Goal: Information Seeking & Learning: Compare options

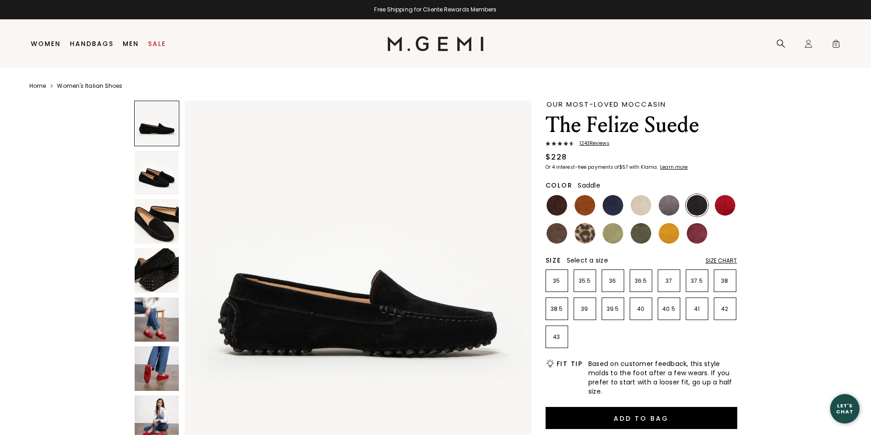
click at [583, 202] on img at bounding box center [584, 205] width 21 height 21
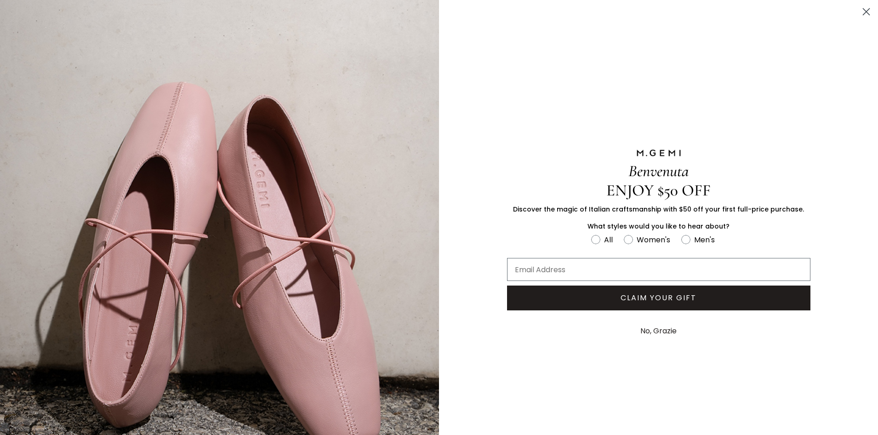
click at [858, 11] on circle "Close dialog" at bounding box center [865, 11] width 15 height 15
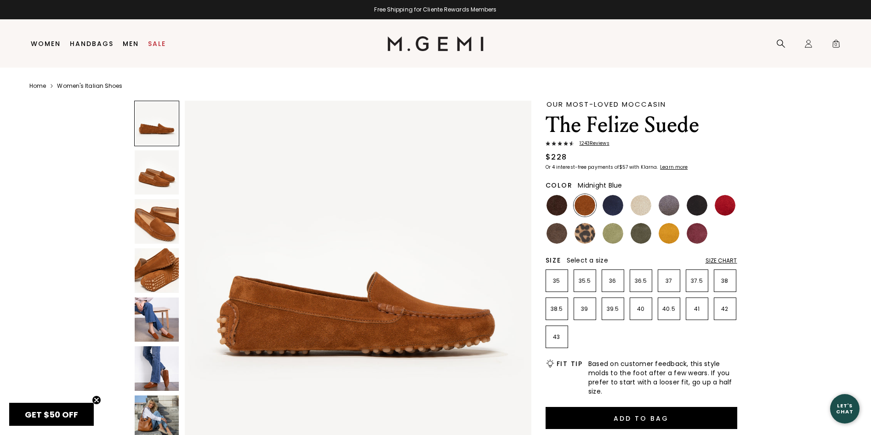
click at [614, 209] on img at bounding box center [612, 205] width 21 height 21
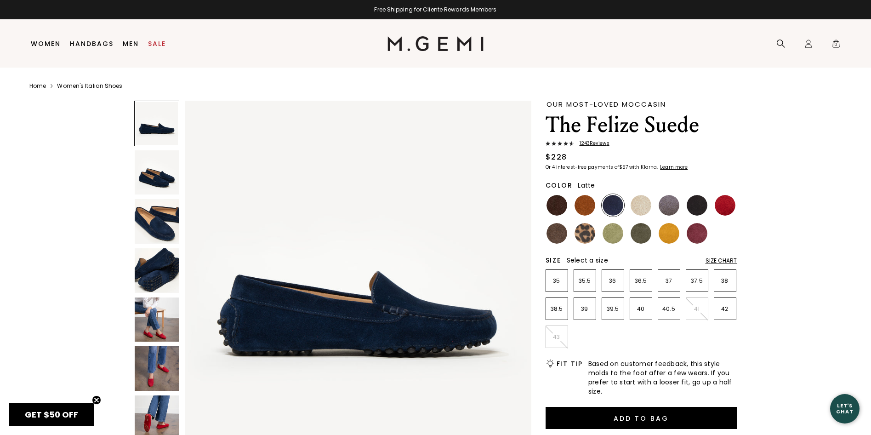
click at [642, 209] on img at bounding box center [640, 205] width 21 height 21
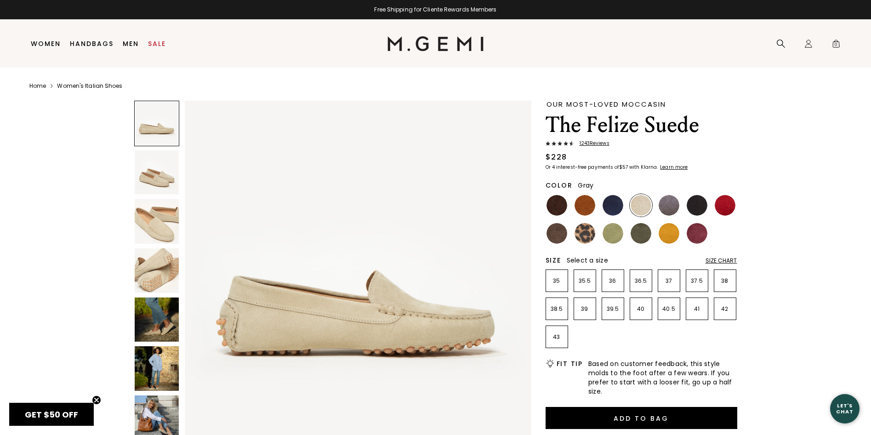
click at [673, 209] on img at bounding box center [668, 205] width 21 height 21
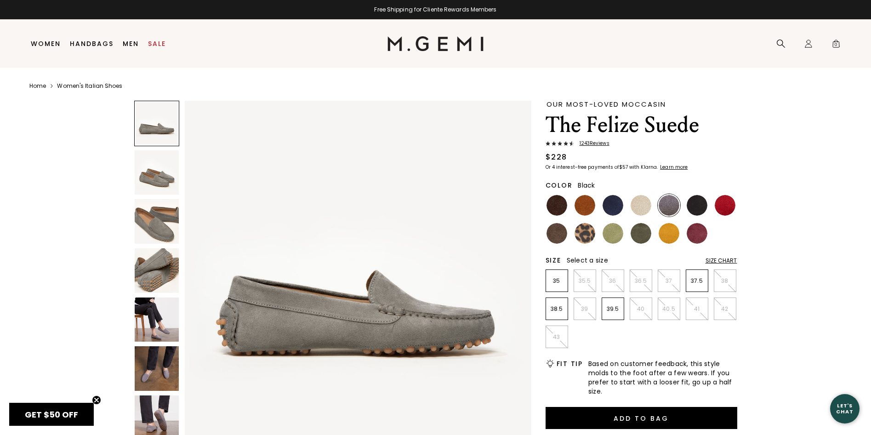
click at [704, 207] on img at bounding box center [696, 205] width 21 height 21
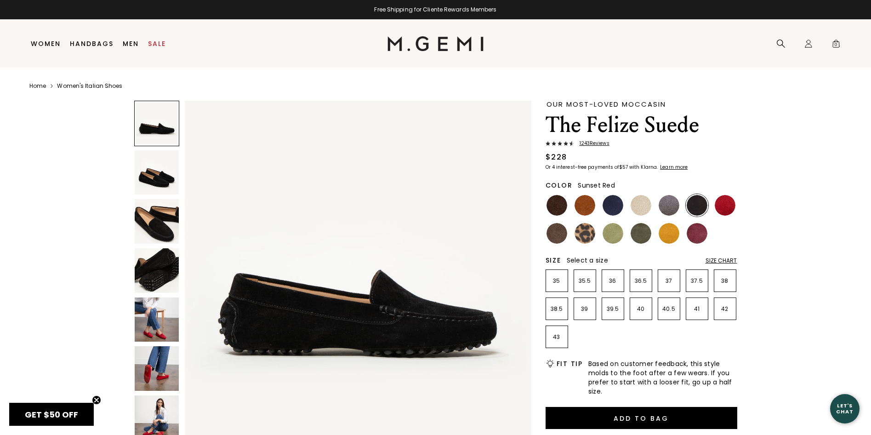
click at [723, 204] on img at bounding box center [725, 205] width 21 height 21
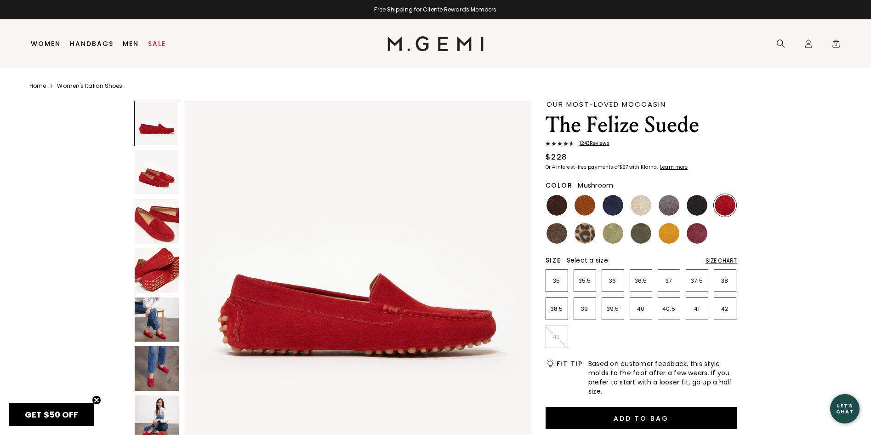
click at [553, 235] on img at bounding box center [556, 233] width 21 height 21
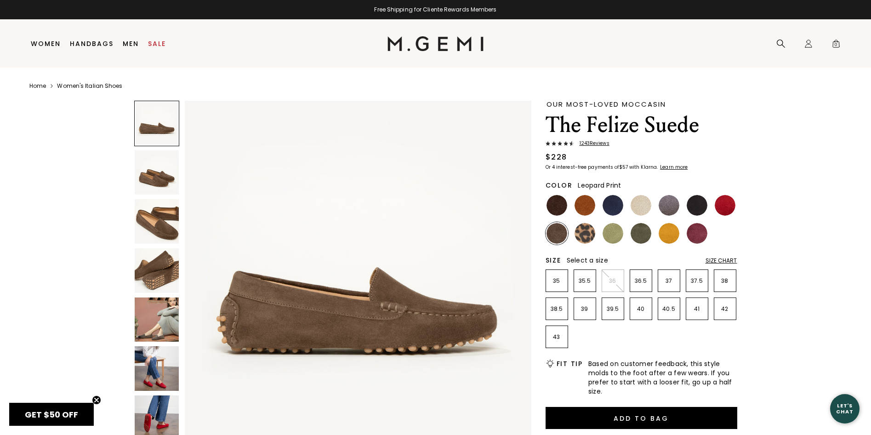
click at [582, 234] on img at bounding box center [584, 233] width 21 height 21
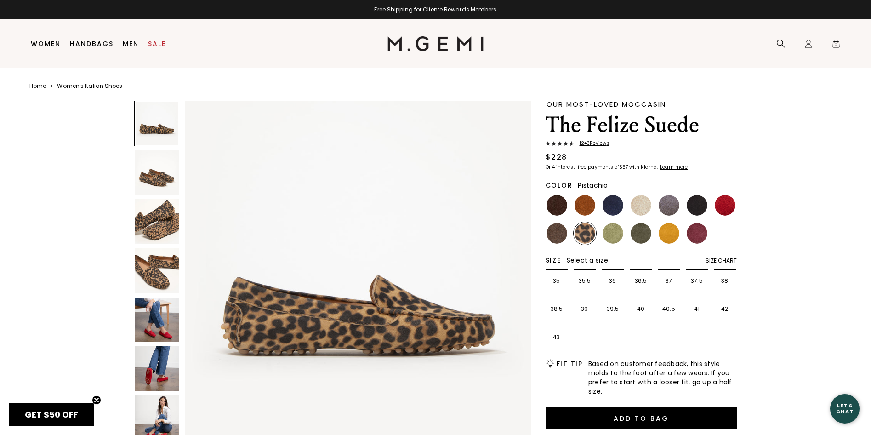
click at [618, 236] on img at bounding box center [612, 233] width 21 height 21
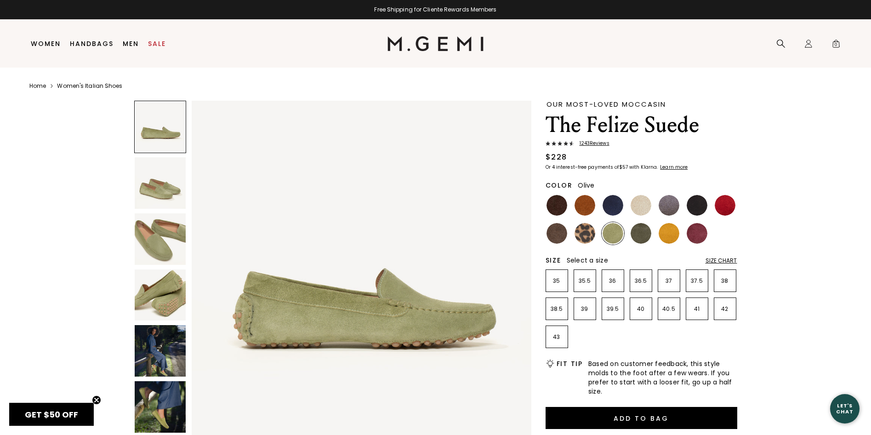
click at [642, 233] on img at bounding box center [640, 233] width 21 height 21
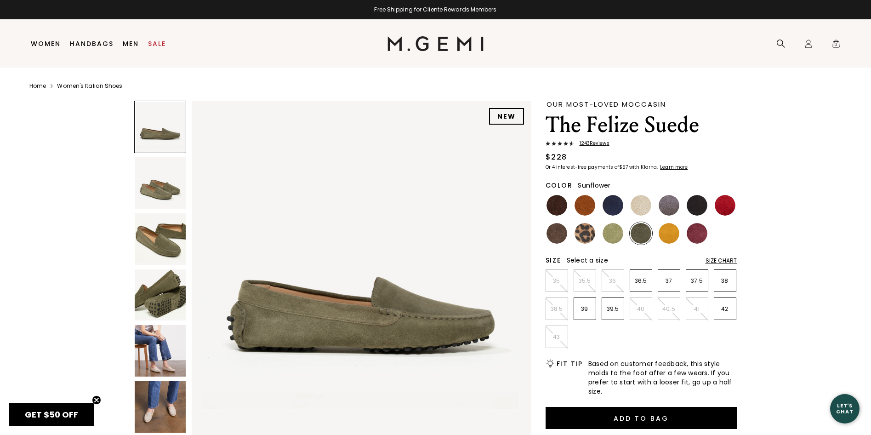
click at [664, 233] on img at bounding box center [668, 233] width 21 height 21
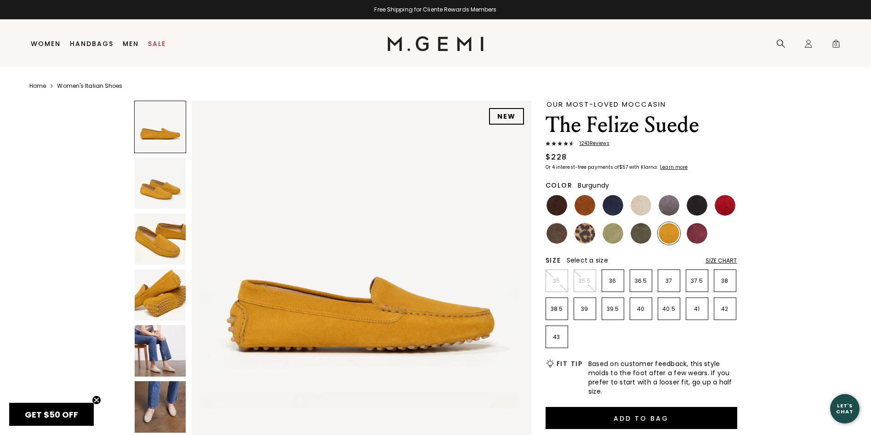
click at [726, 240] on ul at bounding box center [641, 219] width 192 height 51
click at [693, 236] on img at bounding box center [696, 233] width 21 height 21
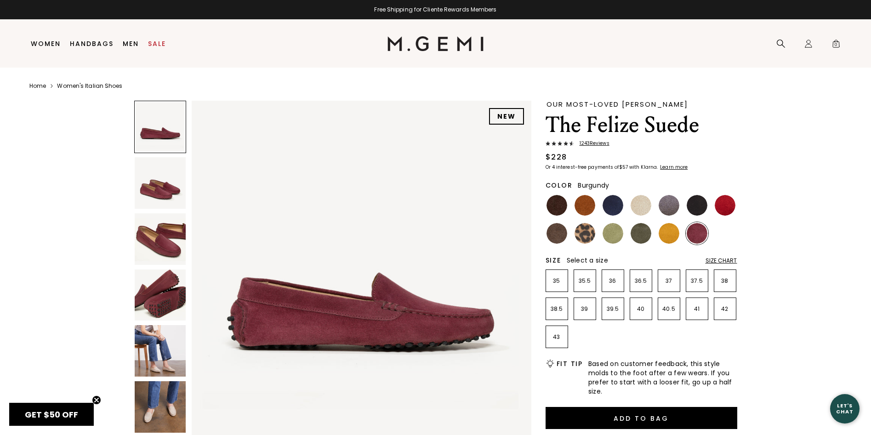
click at [719, 263] on div "Size Chart" at bounding box center [721, 260] width 32 height 7
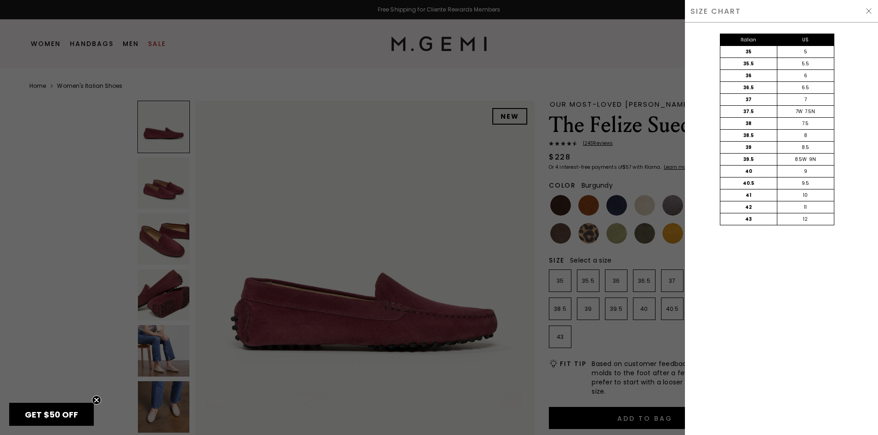
click at [618, 56] on div at bounding box center [439, 217] width 878 height 435
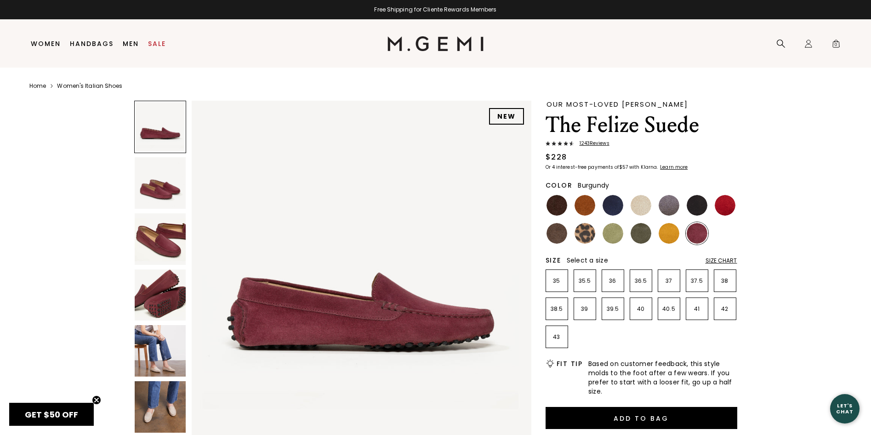
click at [722, 259] on div "Size Chart" at bounding box center [721, 260] width 32 height 7
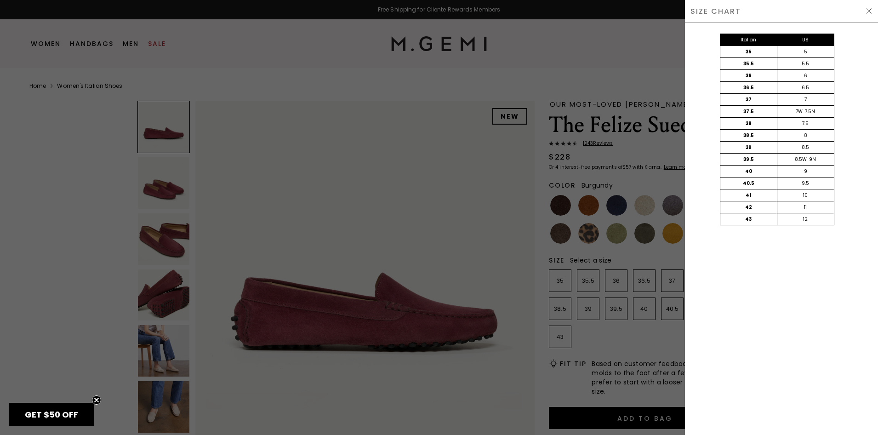
click at [606, 56] on div at bounding box center [439, 217] width 878 height 435
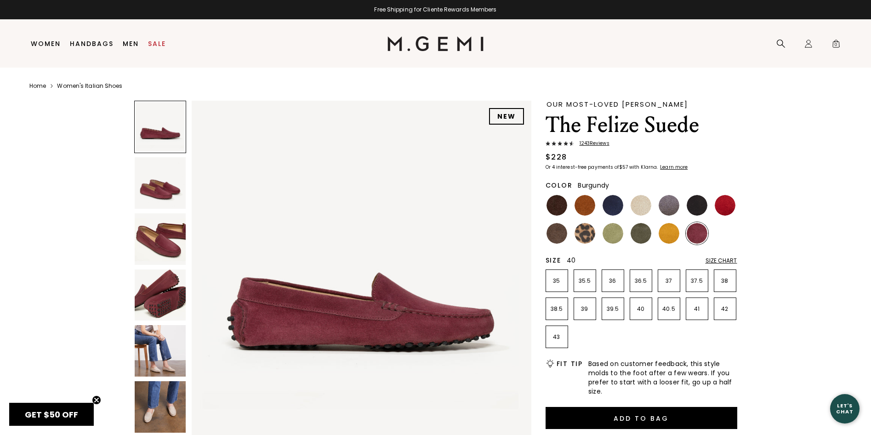
click at [640, 310] on p "40" at bounding box center [641, 308] width 22 height 7
click at [584, 205] on img at bounding box center [584, 205] width 21 height 21
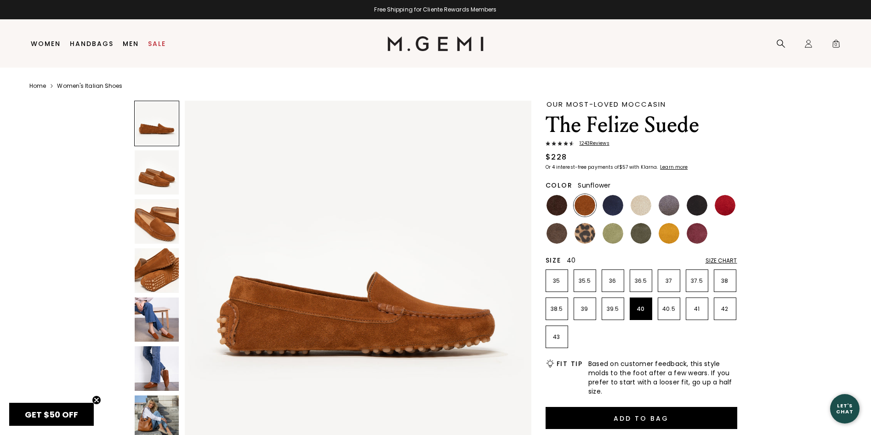
click at [669, 235] on img at bounding box center [668, 233] width 21 height 21
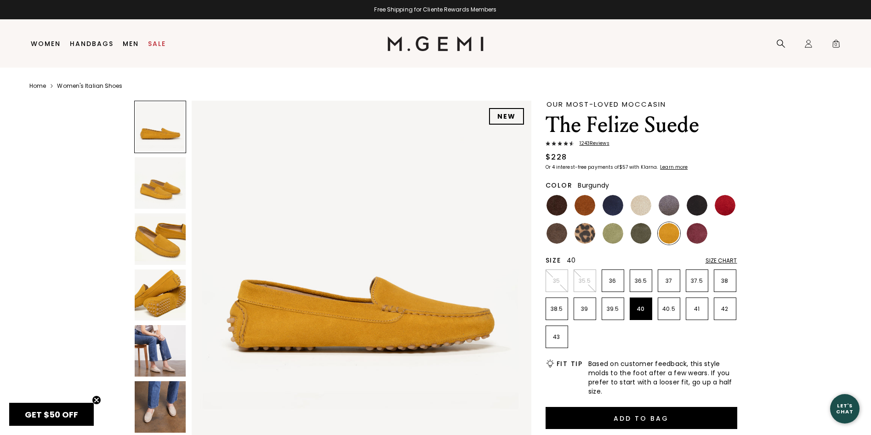
click at [693, 233] on img at bounding box center [696, 233] width 21 height 21
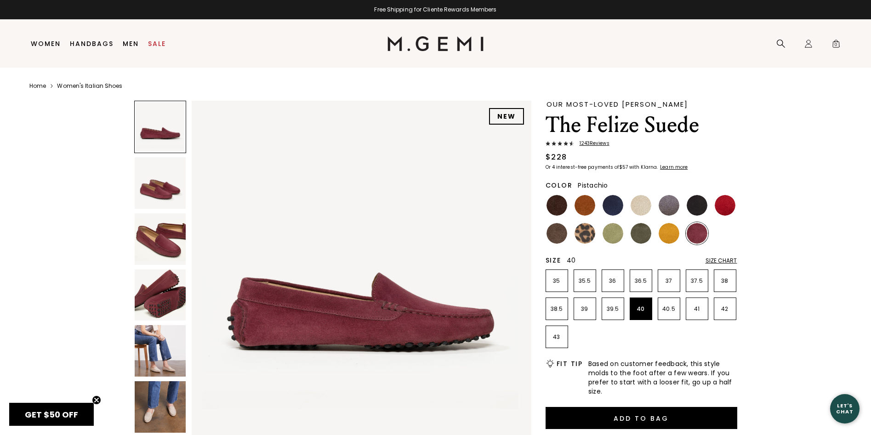
click at [617, 239] on img at bounding box center [612, 233] width 21 height 21
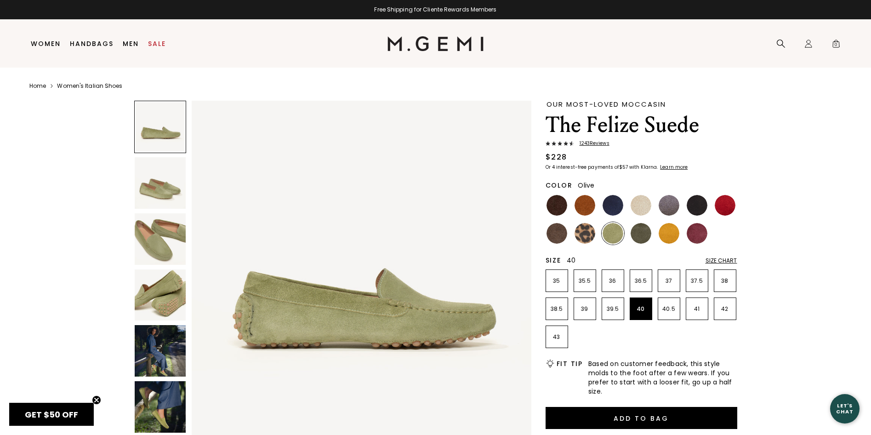
click at [641, 236] on img at bounding box center [640, 233] width 21 height 21
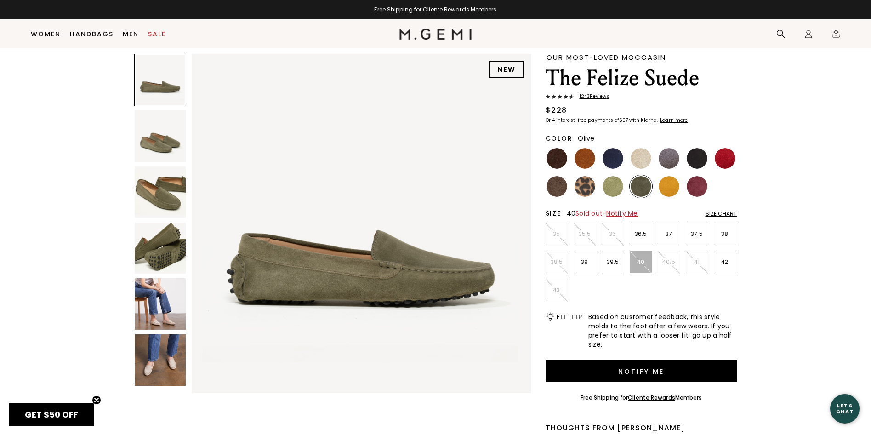
scroll to position [27, 0]
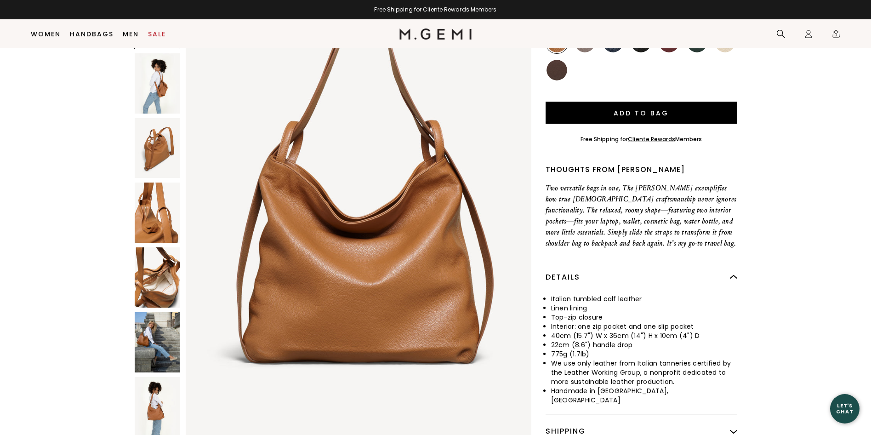
scroll to position [210, 0]
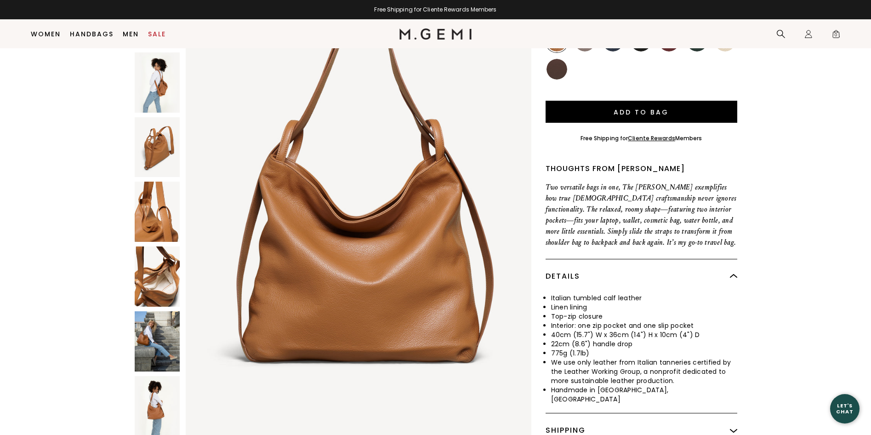
click at [145, 262] on img at bounding box center [157, 276] width 45 height 60
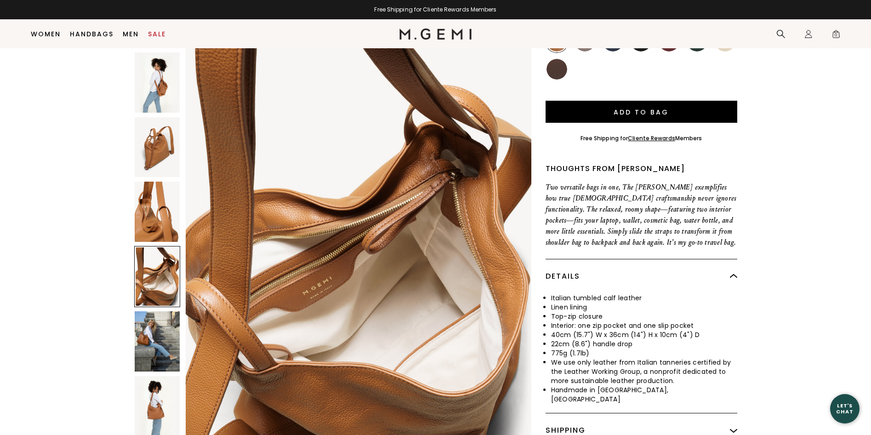
scroll to position [1843, 0]
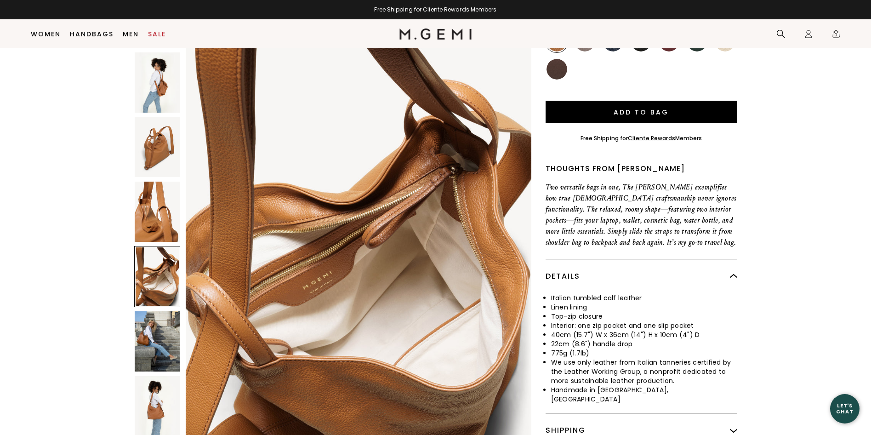
click at [148, 204] on img at bounding box center [157, 212] width 45 height 60
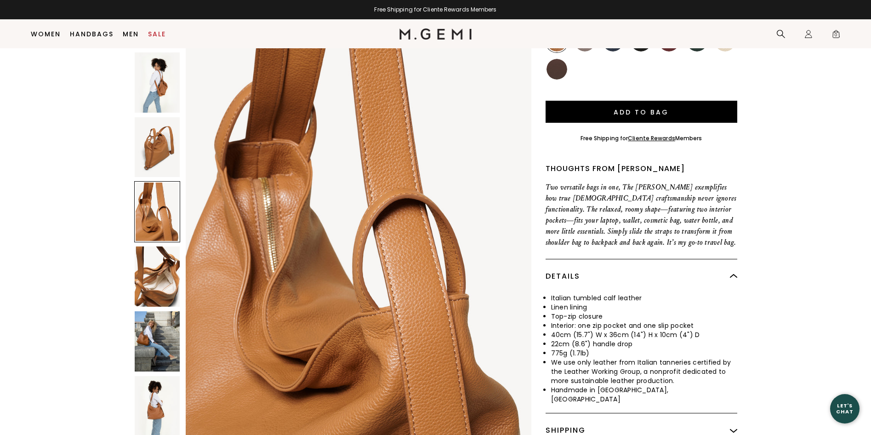
scroll to position [1382, 0]
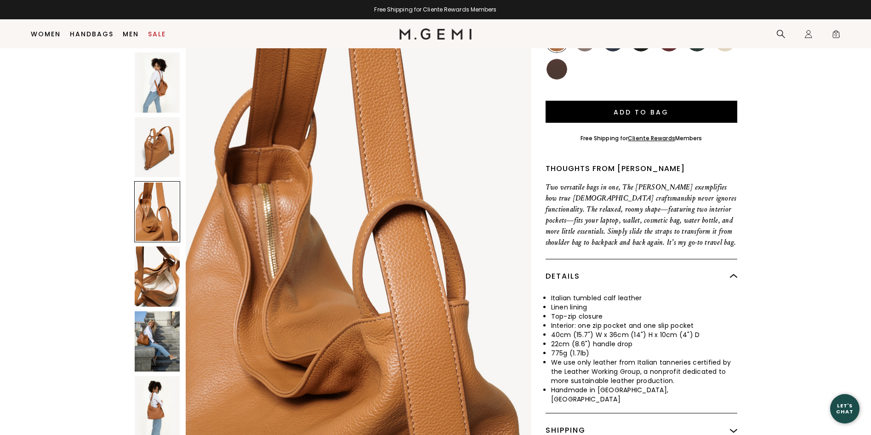
click at [159, 137] on img at bounding box center [157, 147] width 45 height 60
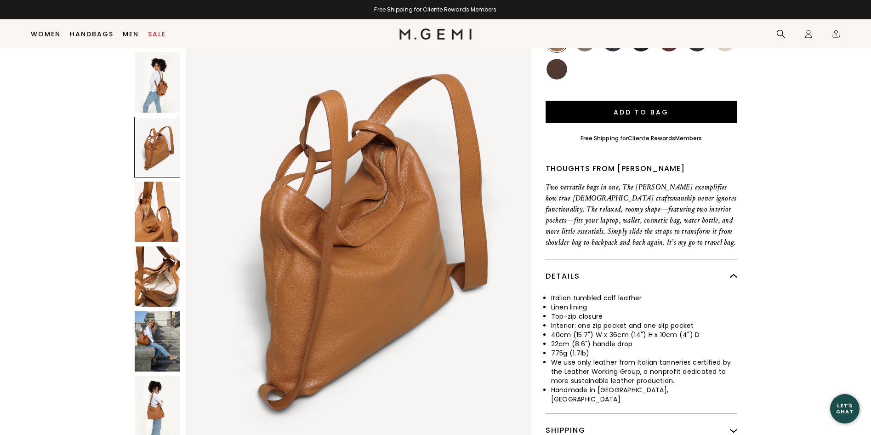
click at [156, 72] on img at bounding box center [157, 82] width 45 height 60
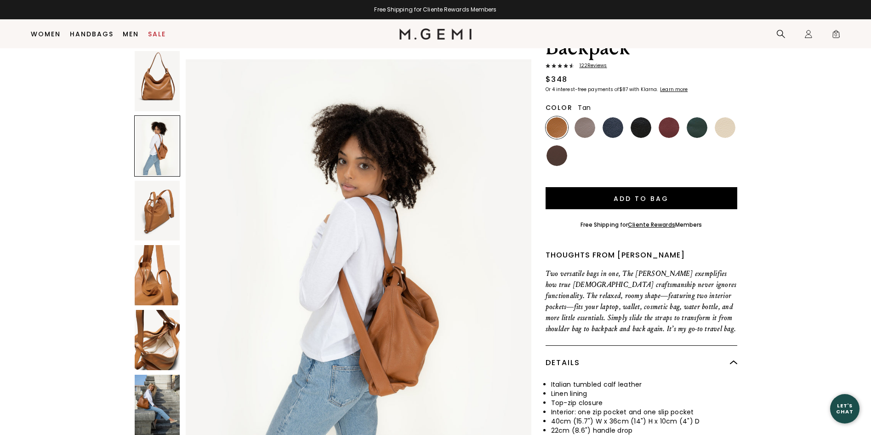
scroll to position [119, 0]
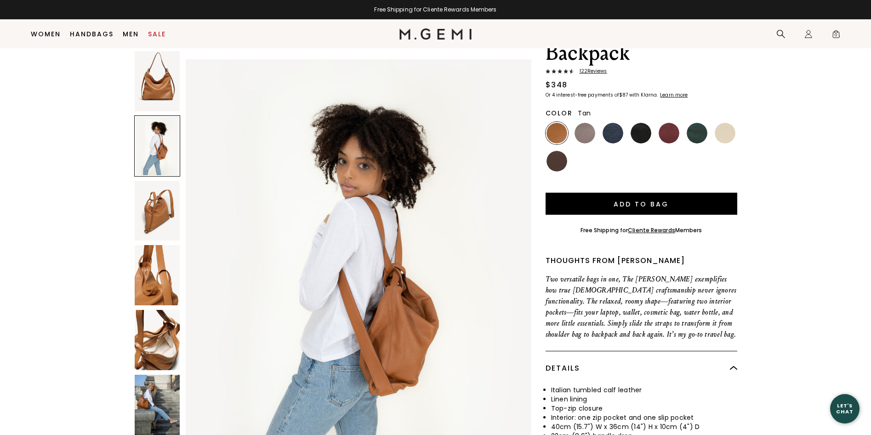
click at [156, 81] on img at bounding box center [157, 81] width 45 height 60
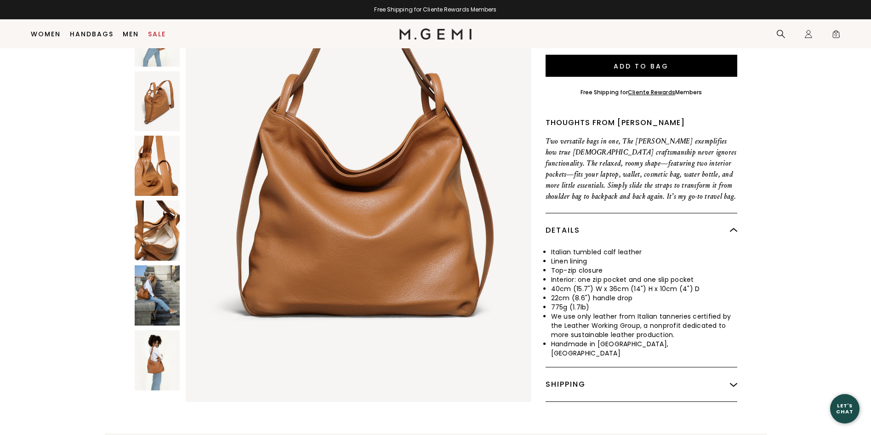
scroll to position [0, 0]
click at [161, 214] on img at bounding box center [157, 230] width 45 height 60
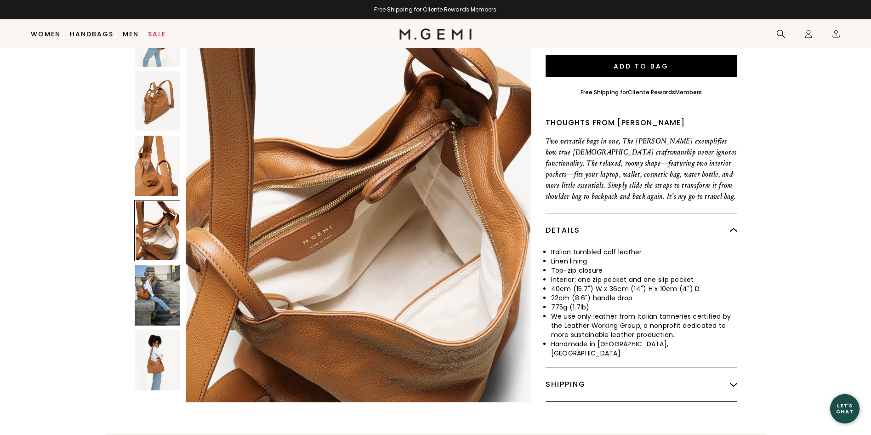
scroll to position [1843, 0]
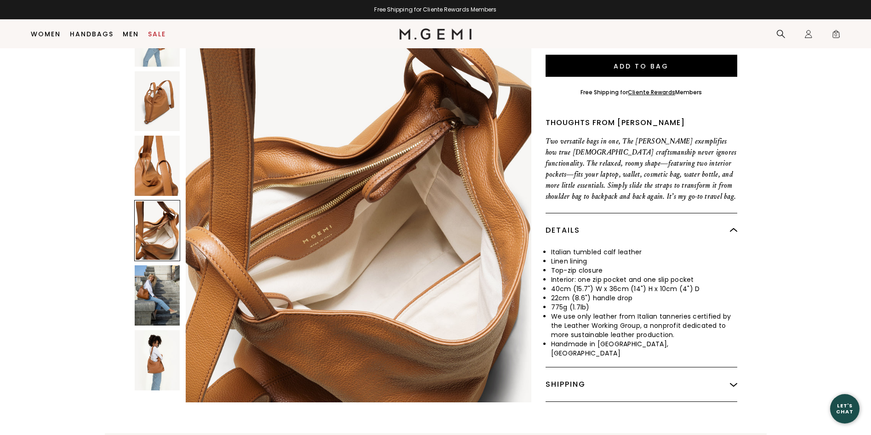
click at [163, 273] on img at bounding box center [157, 295] width 45 height 60
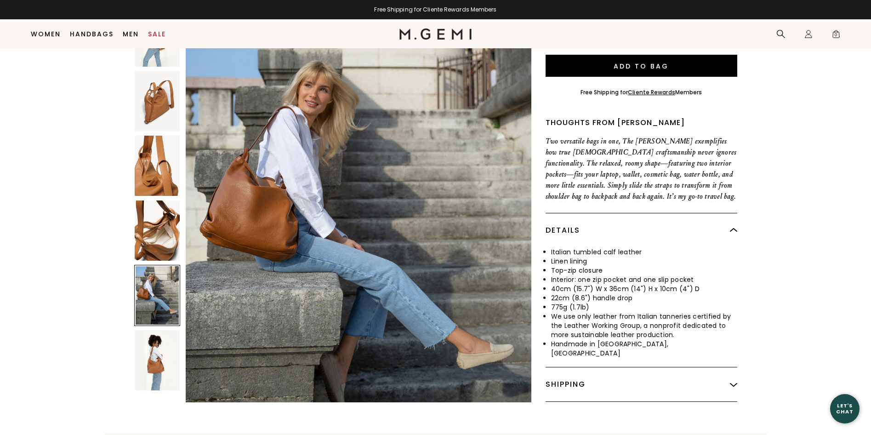
scroll to position [2303, 0]
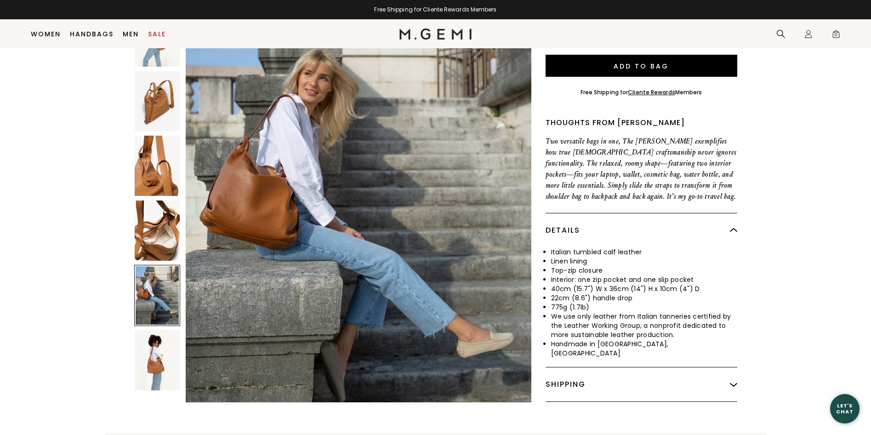
click at [153, 331] on img at bounding box center [157, 360] width 45 height 60
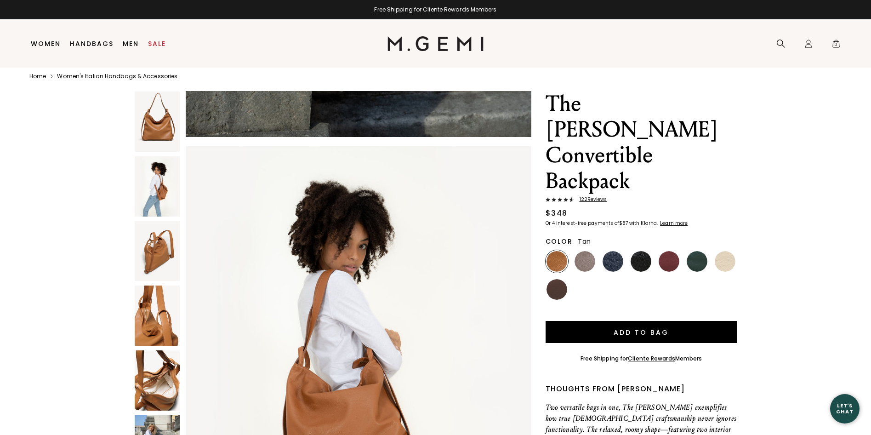
scroll to position [20, 0]
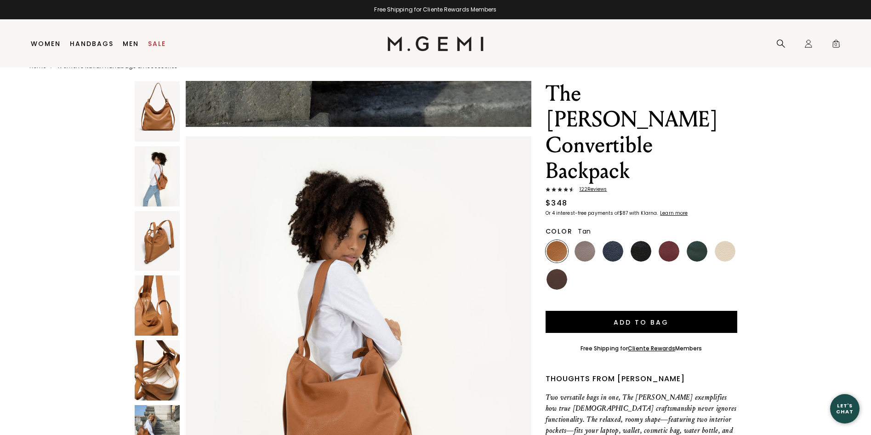
click at [150, 113] on img at bounding box center [157, 111] width 45 height 60
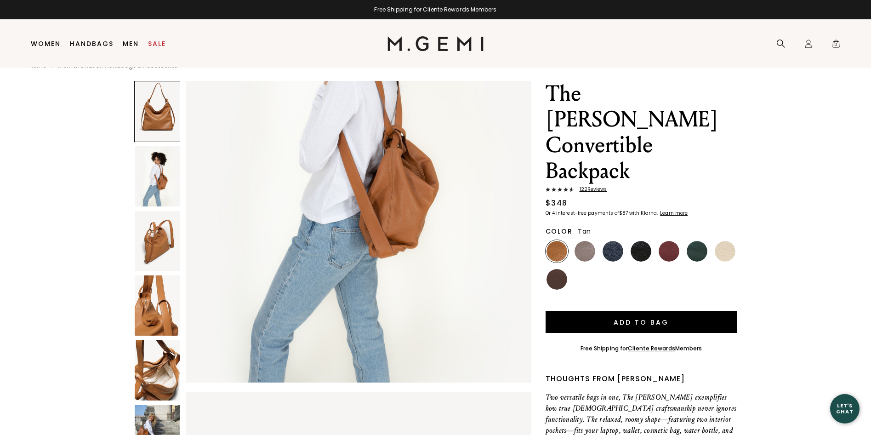
scroll to position [0, 0]
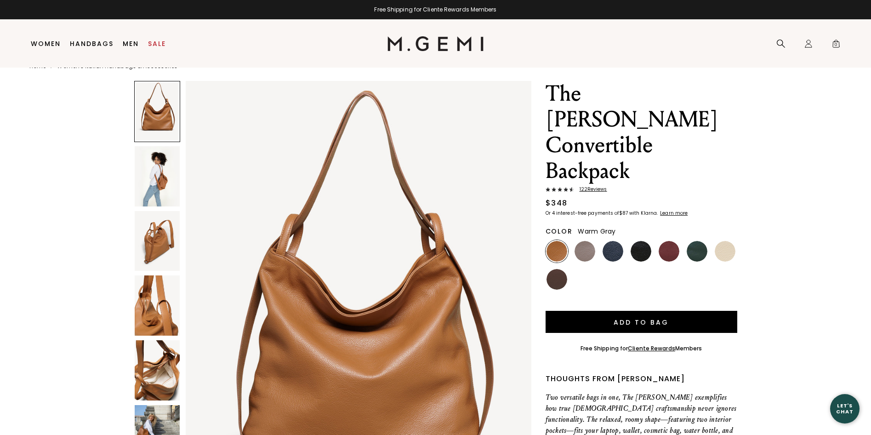
click at [588, 241] on img at bounding box center [584, 251] width 21 height 21
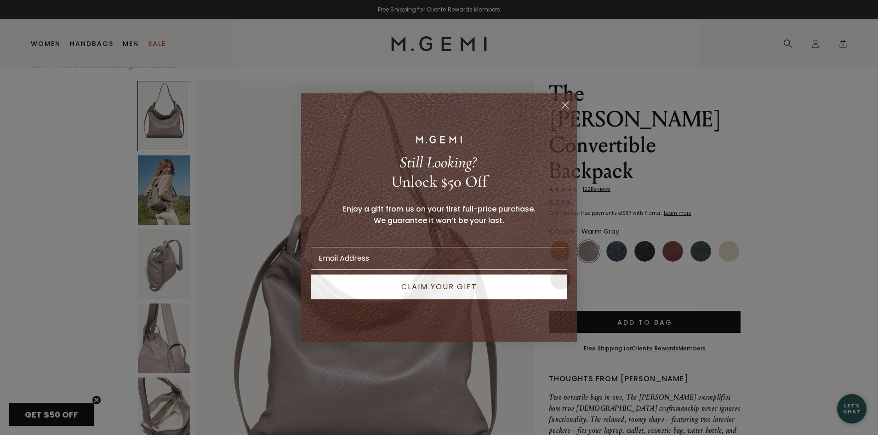
click at [565, 104] on circle "Close dialog" at bounding box center [564, 104] width 15 height 15
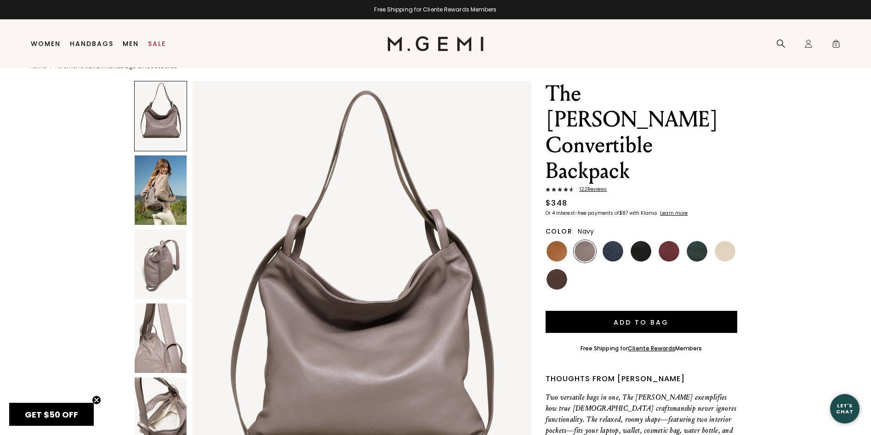
click at [610, 241] on img at bounding box center [612, 251] width 21 height 21
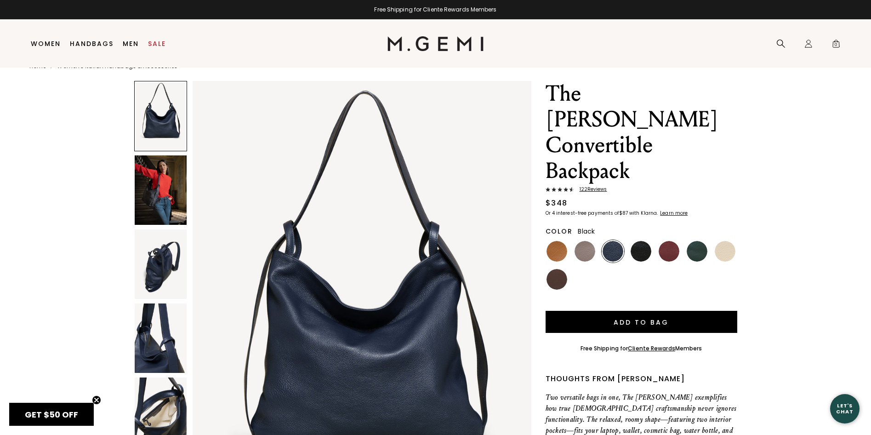
click at [642, 241] on img at bounding box center [640, 251] width 21 height 21
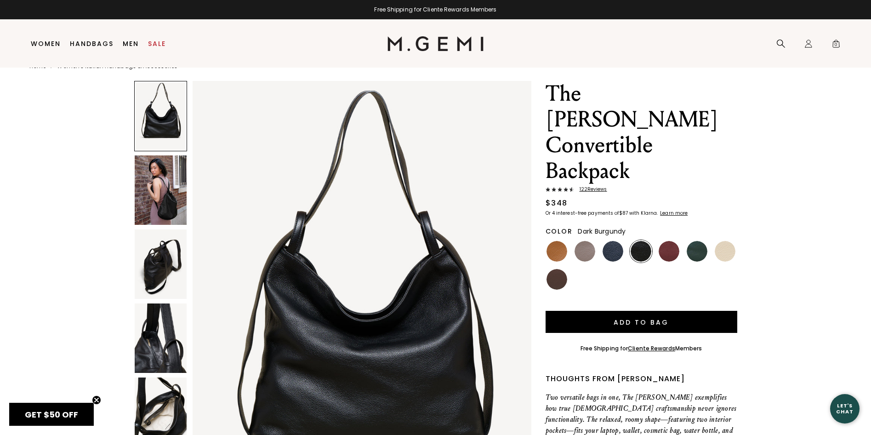
click at [674, 241] on img at bounding box center [668, 251] width 21 height 21
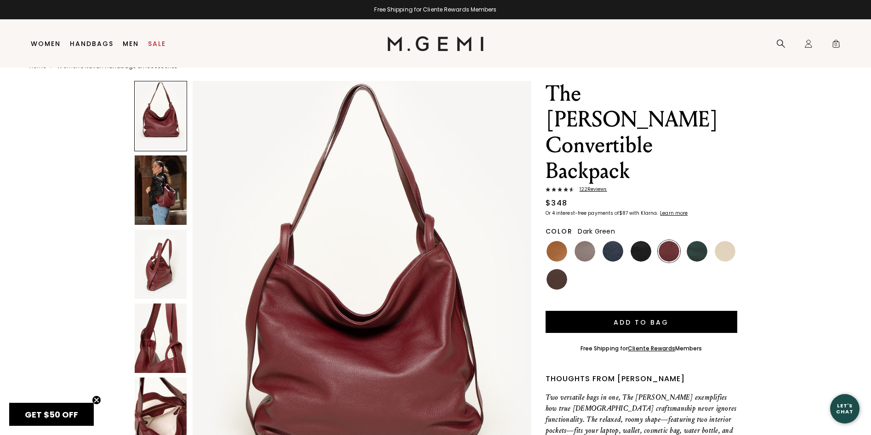
click at [697, 241] on img at bounding box center [696, 251] width 21 height 21
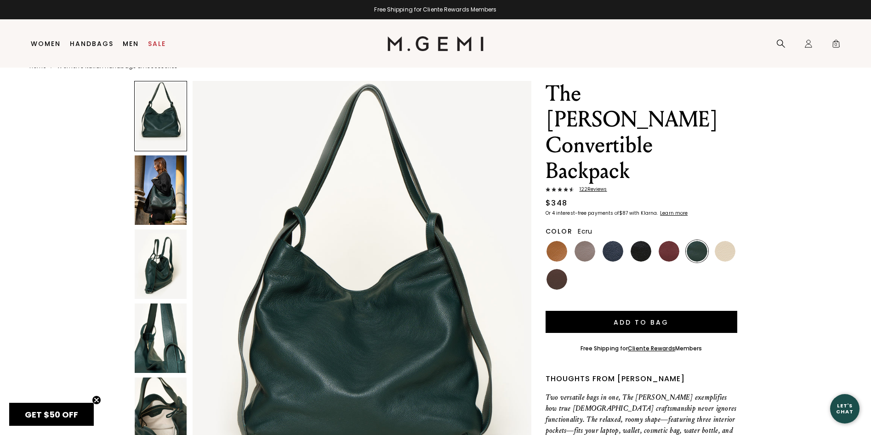
click at [724, 241] on img at bounding box center [725, 251] width 21 height 21
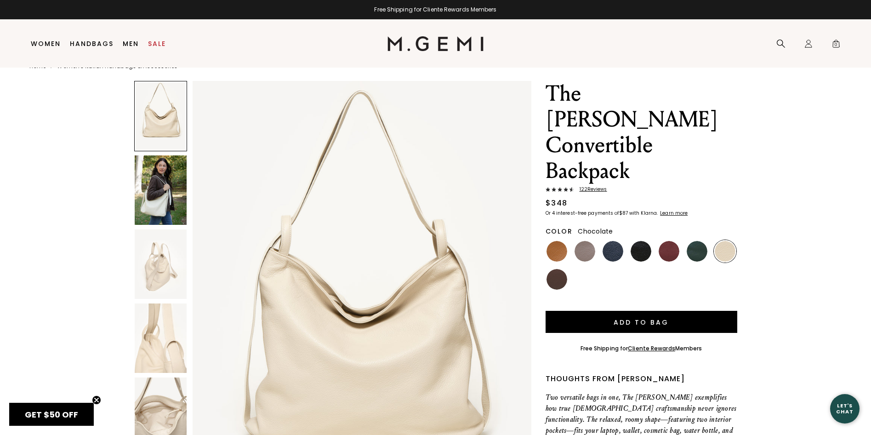
click at [550, 269] on img at bounding box center [556, 279] width 21 height 21
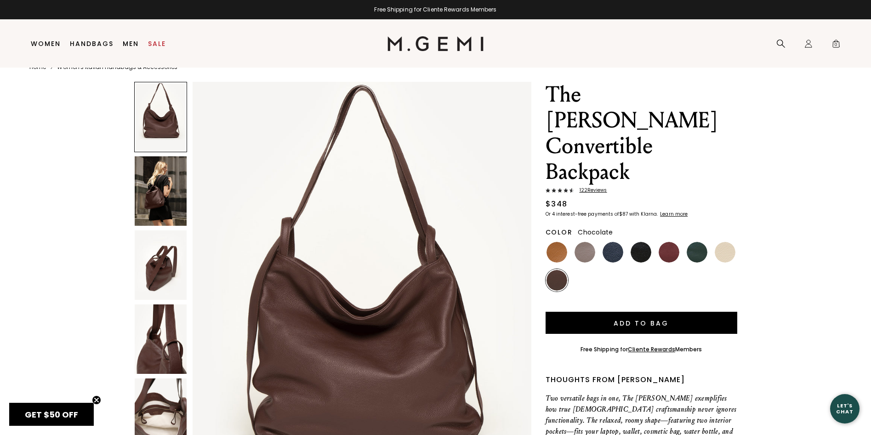
scroll to position [19, 0]
click at [157, 43] on link "Sale" at bounding box center [157, 43] width 18 height 7
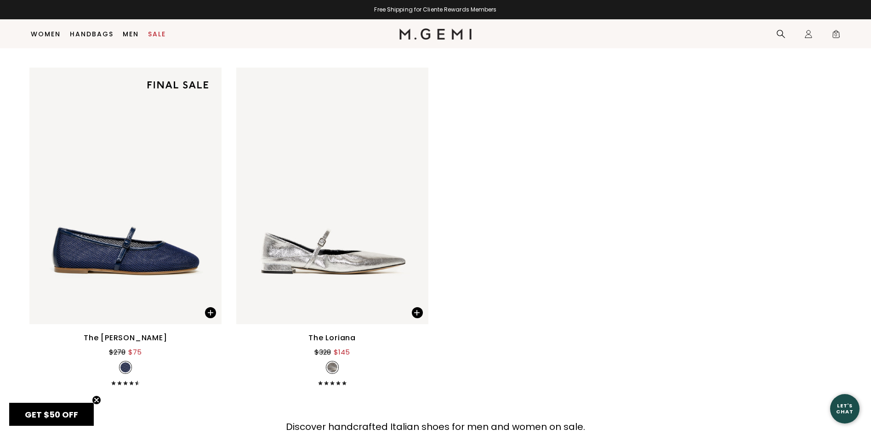
scroll to position [7654, 0]
